Goal: Task Accomplishment & Management: Use online tool/utility

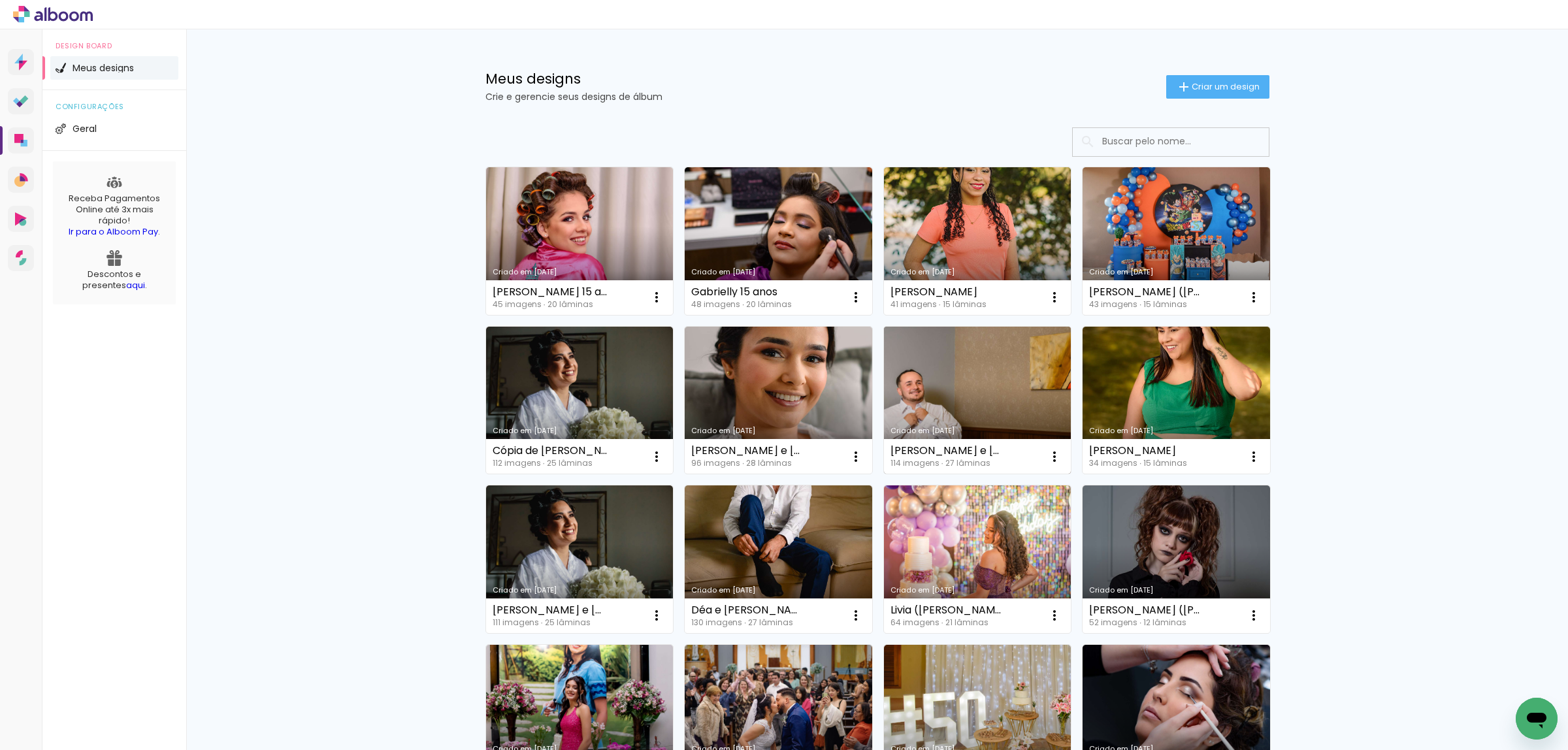
click at [926, 402] on link "Criado em [DATE]" at bounding box center [977, 400] width 187 height 148
